Goal: Information Seeking & Learning: Understand process/instructions

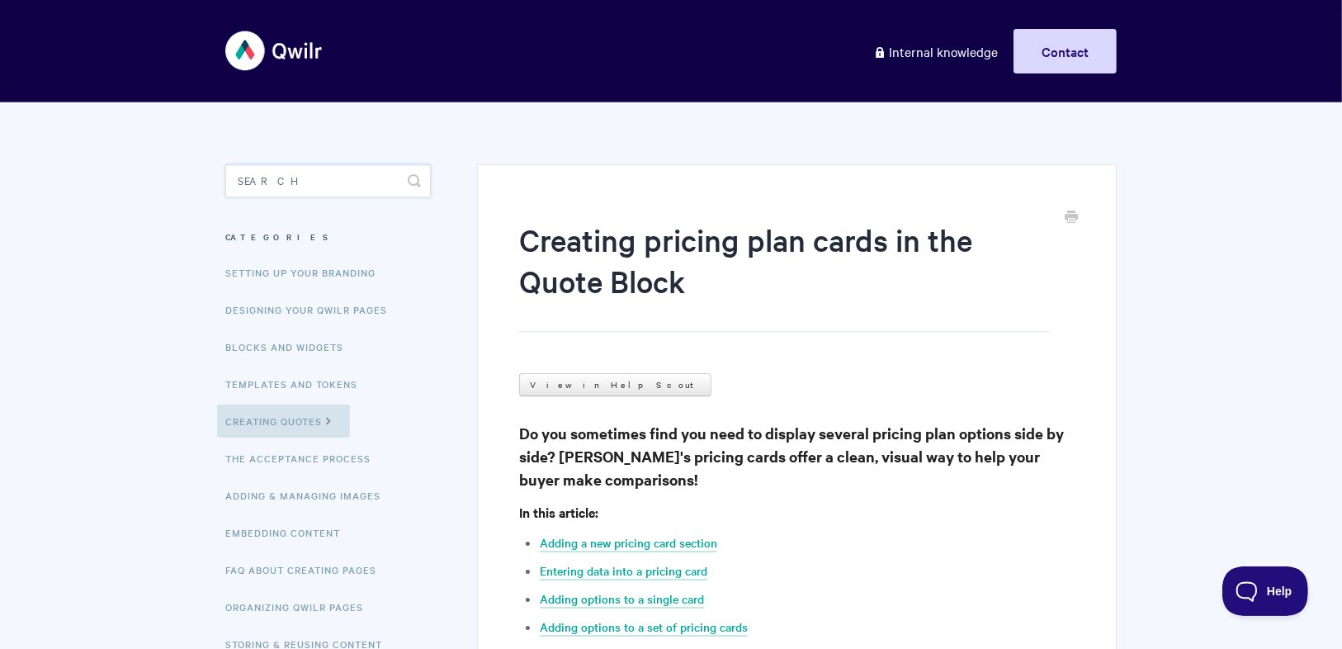
click at [321, 179] on input "Search" at bounding box center [328, 180] width 206 height 33
click at [311, 433] on link "Creating Quotes" at bounding box center [283, 420] width 133 height 33
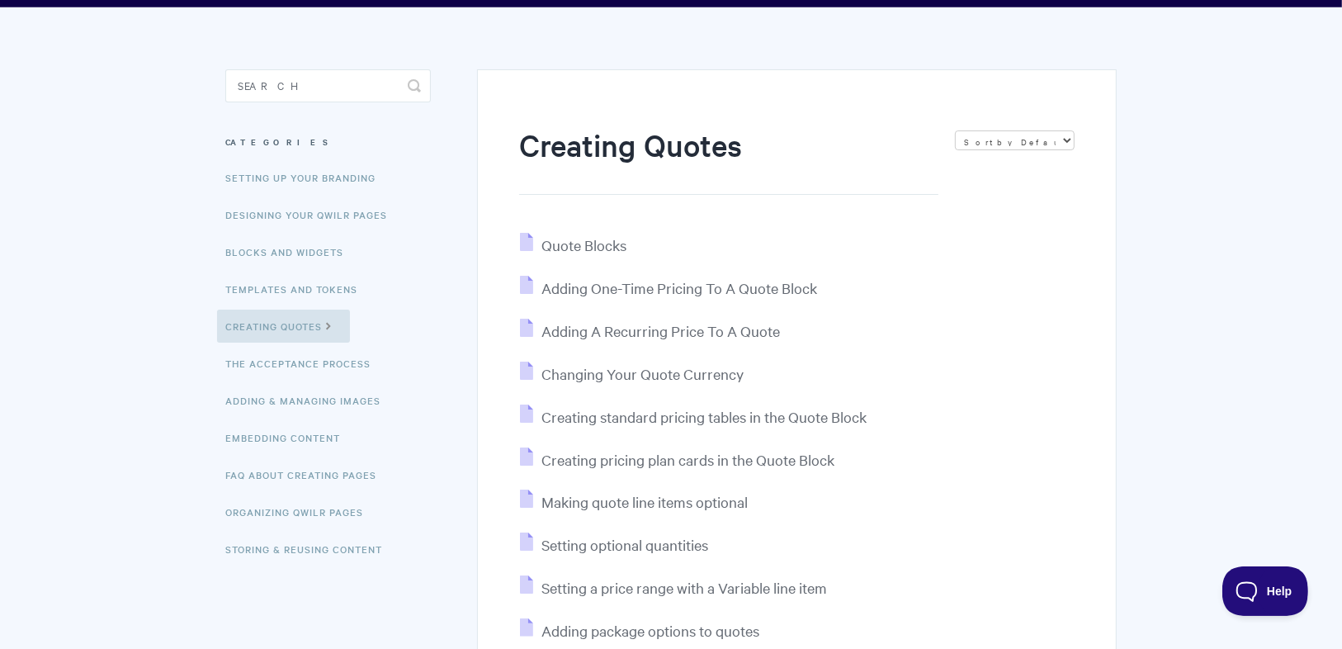
scroll to position [198, 0]
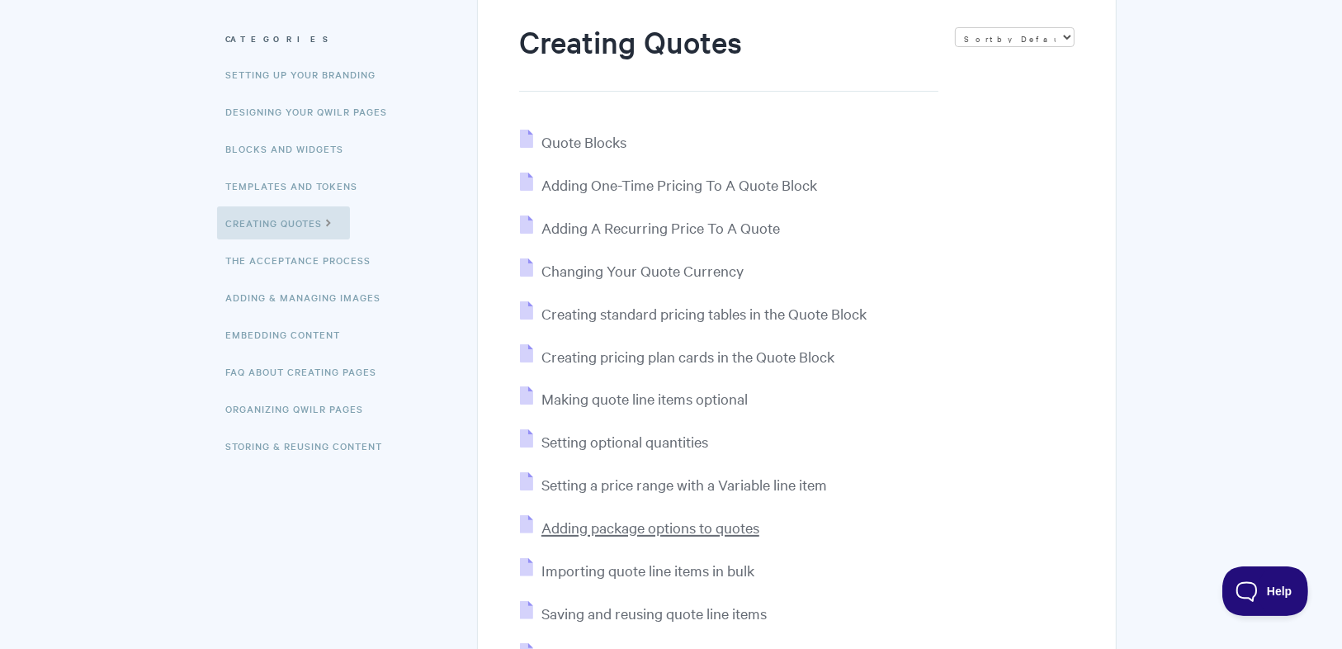
click at [674, 530] on span "Adding package options to quotes" at bounding box center [650, 527] width 218 height 19
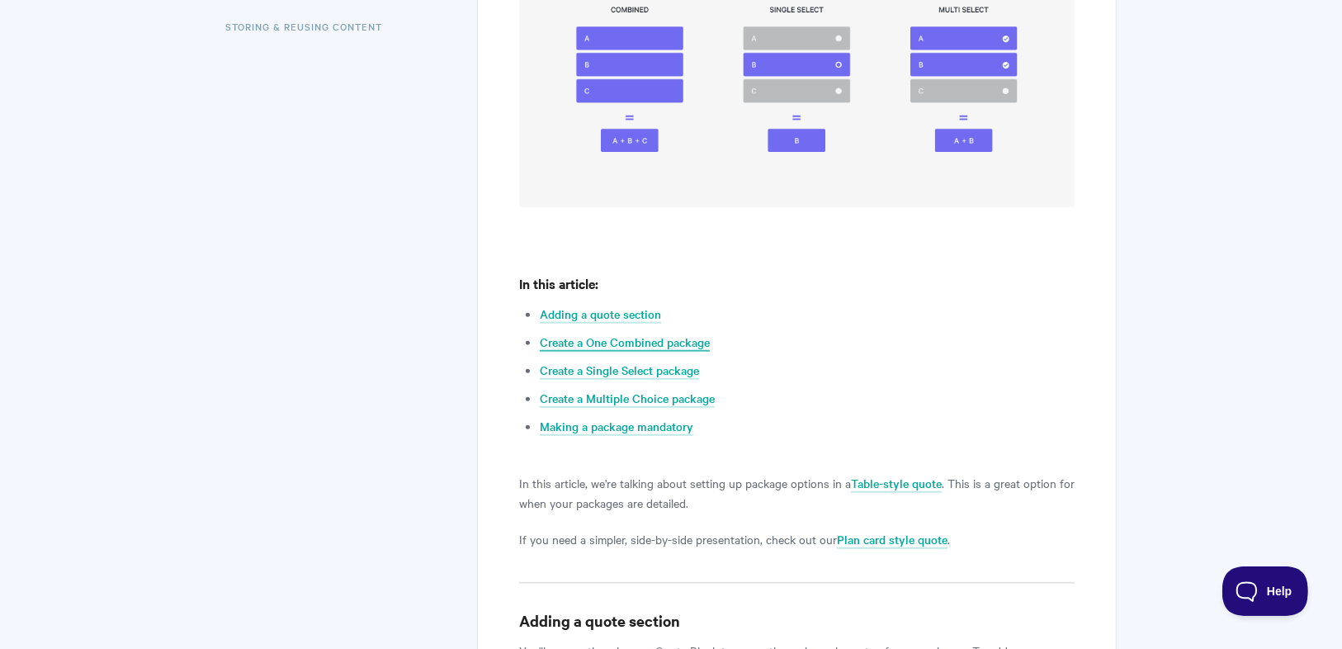
scroll to position [726, 0]
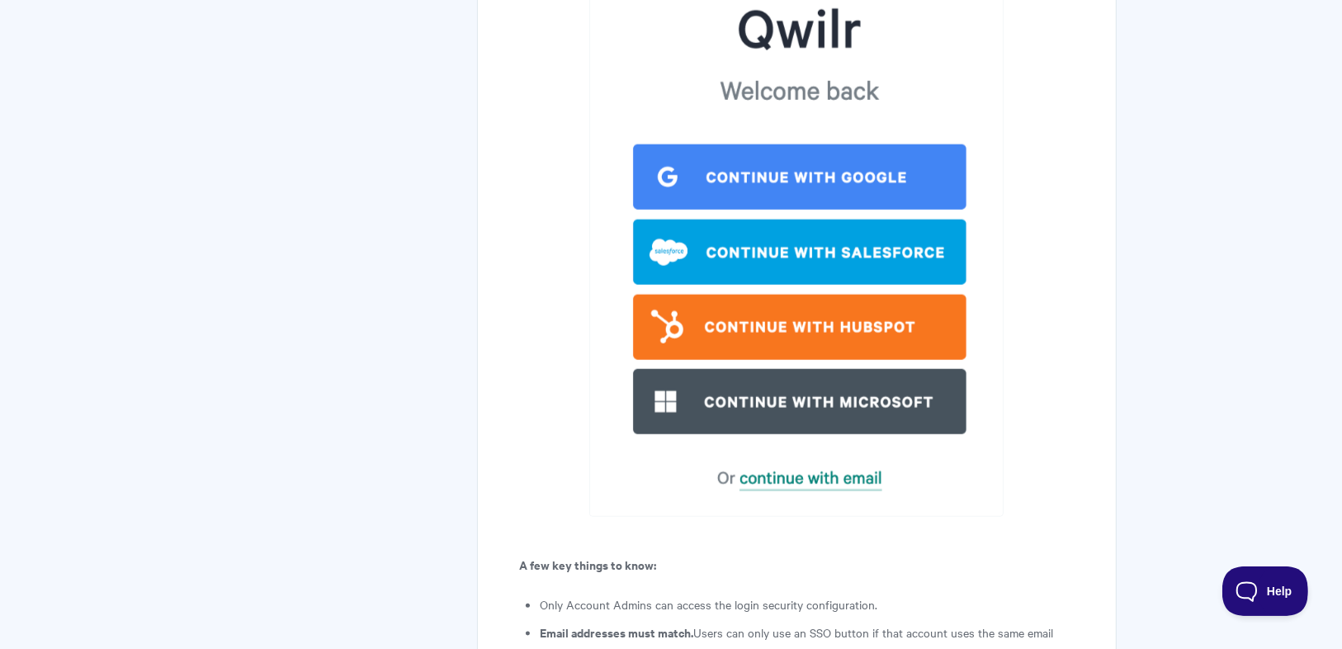
scroll to position [1453, 0]
